Goal: Navigation & Orientation: Find specific page/section

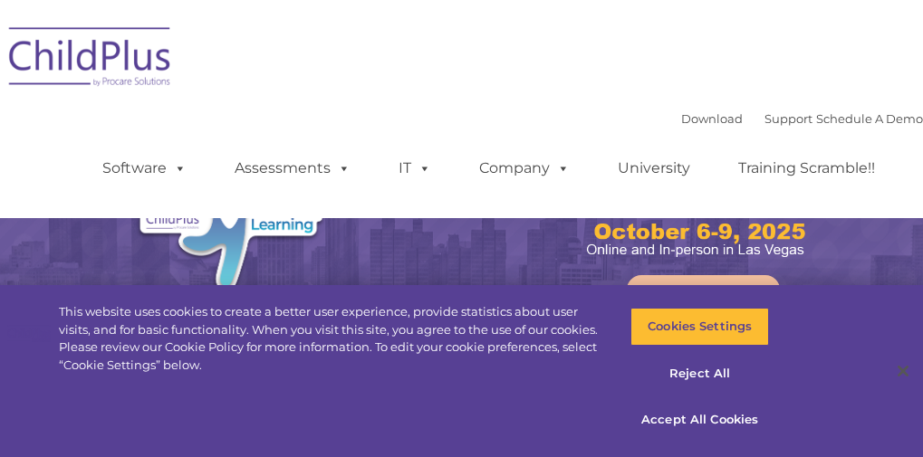
select select "MEDIUM"
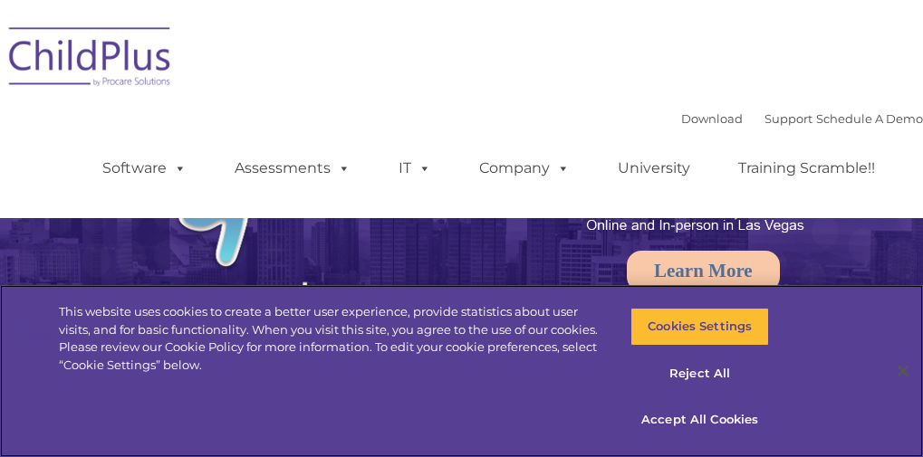
scroll to position [24, 0]
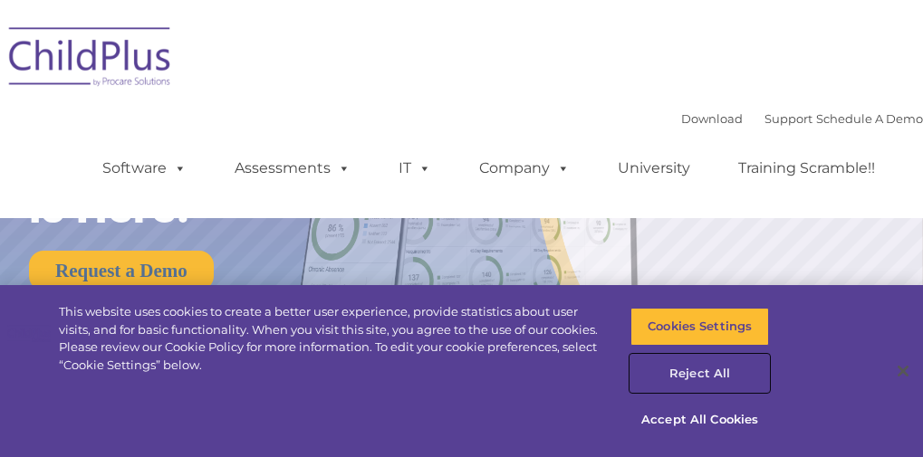
click at [684, 369] on button "Reject All" at bounding box center [699, 374] width 139 height 38
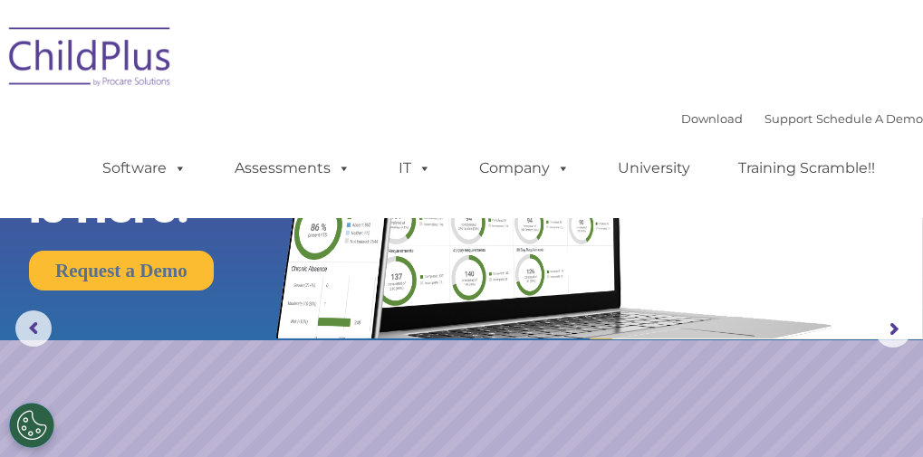
click at [420, 69] on div "Download Support | Schedule A Demo  MENU MENU Software ChildPlus: The original…" at bounding box center [461, 109] width 923 height 191
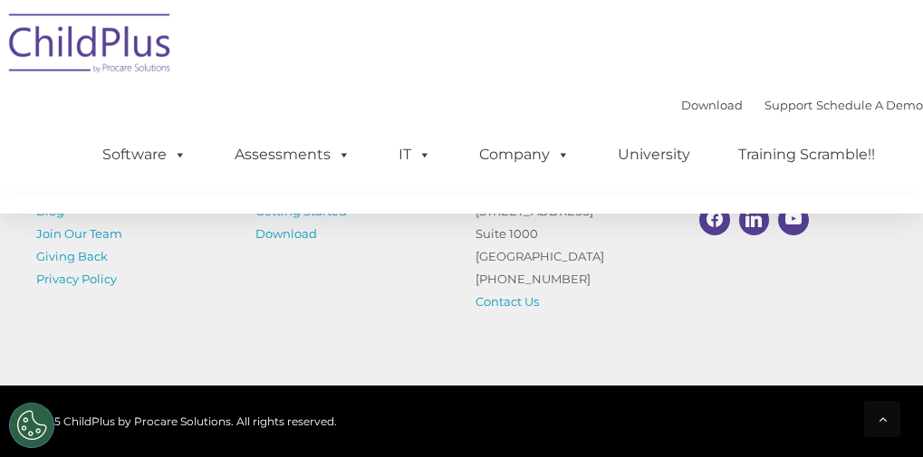
scroll to position [2414, 0]
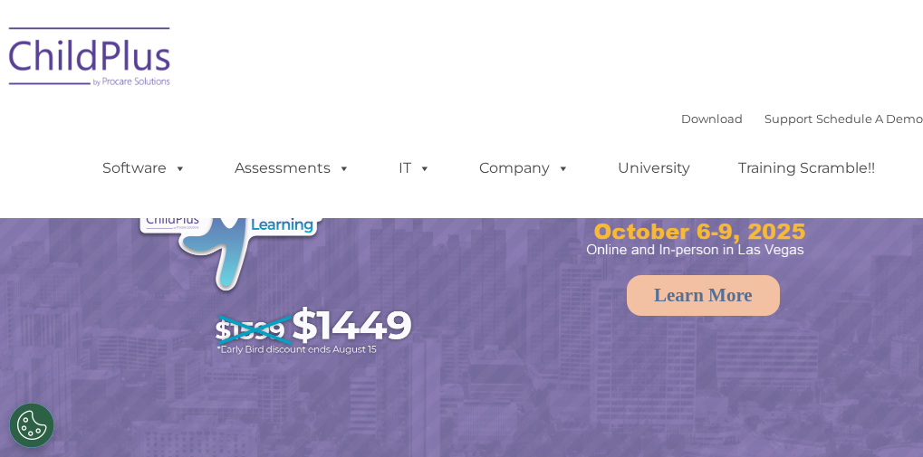
select select "MEDIUM"
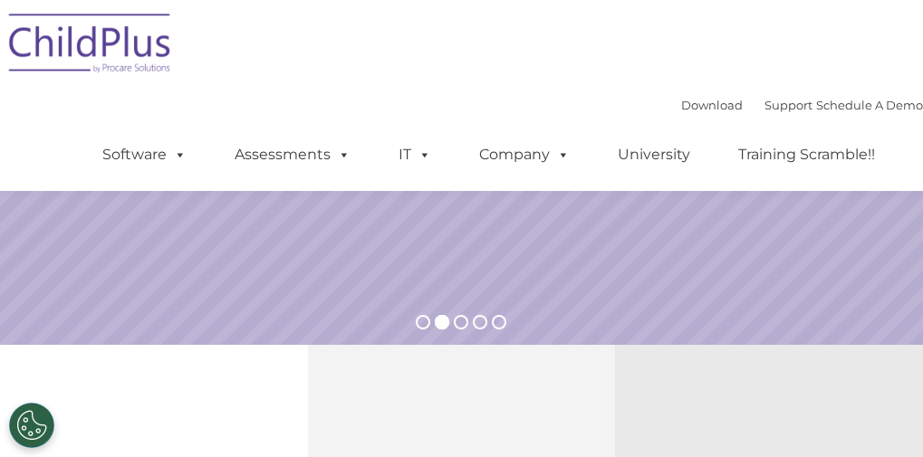
scroll to position [362, 0]
